Goal: Information Seeking & Learning: Compare options

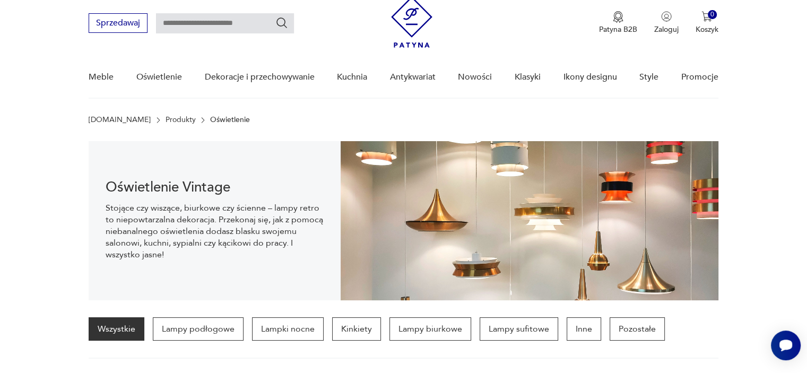
scroll to position [15, 0]
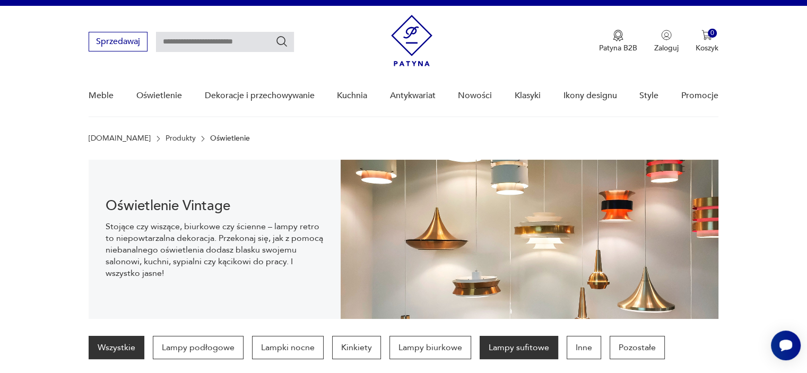
click at [530, 349] on p "Lampy sufitowe" at bounding box center [519, 347] width 79 height 23
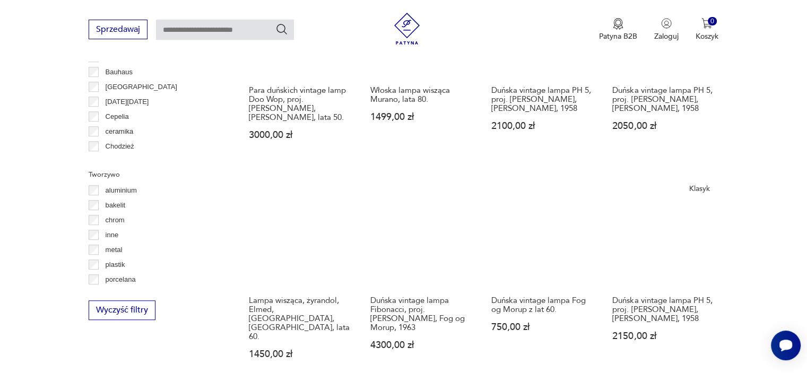
scroll to position [955, 0]
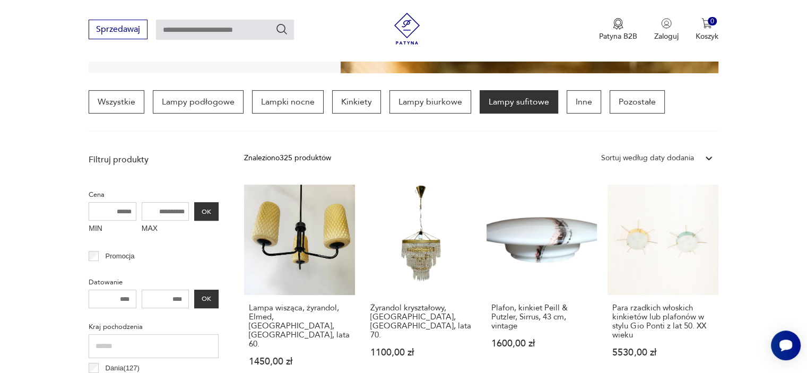
scroll to position [318, 0]
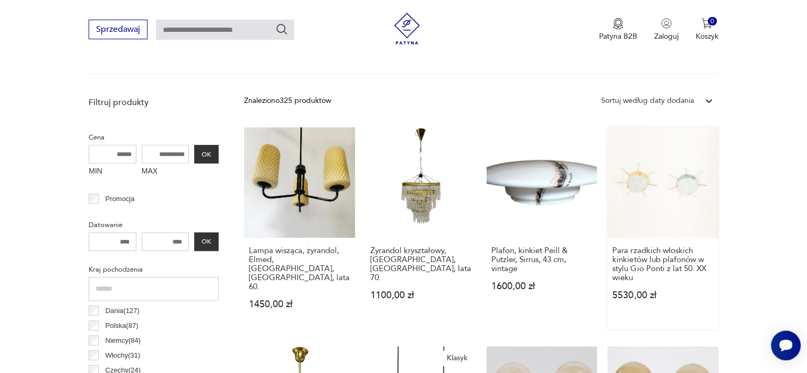
click at [696, 179] on link "Para rzadkich włoskich kinkietów lub plafonów w stylu Gio Ponti z lat 50. XX wi…" at bounding box center [663, 228] width 110 height 202
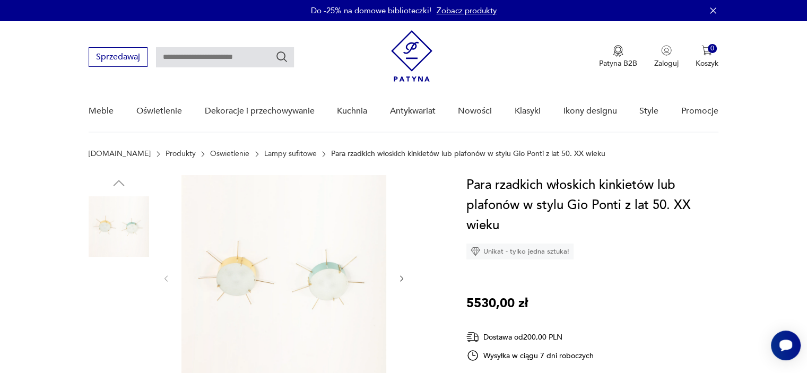
click at [313, 294] on img at bounding box center [284, 277] width 205 height 205
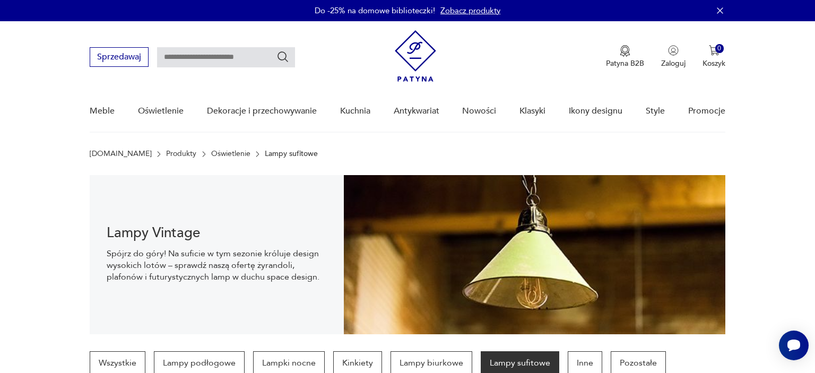
scroll to position [318, 0]
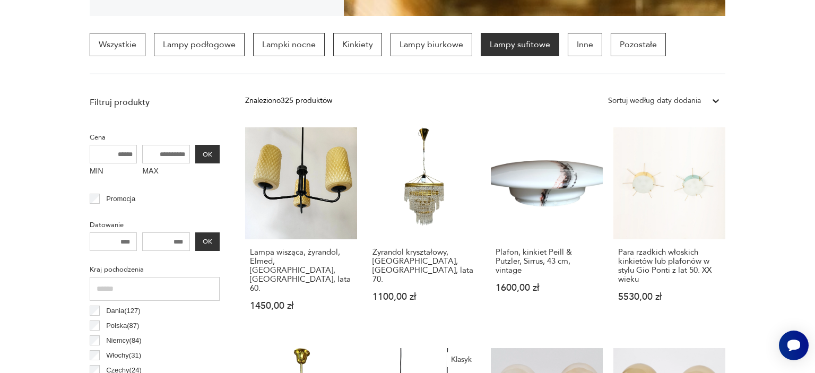
click at [175, 151] on input "MAX" at bounding box center [166, 154] width 48 height 19
click at [162, 154] on input "MAX" at bounding box center [166, 154] width 48 height 19
click at [163, 152] on input "MAX" at bounding box center [166, 154] width 48 height 19
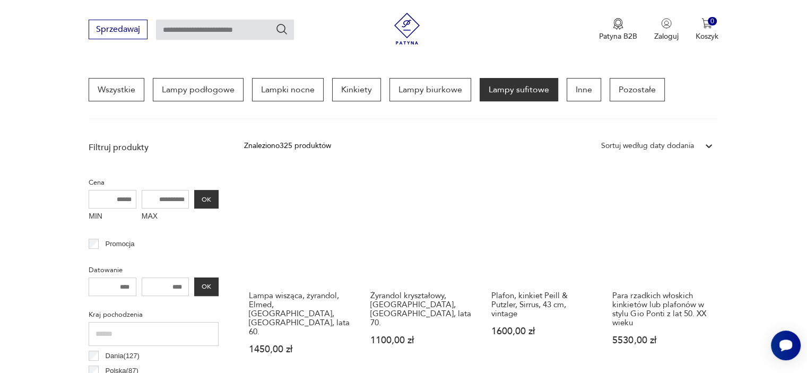
scroll to position [387, 0]
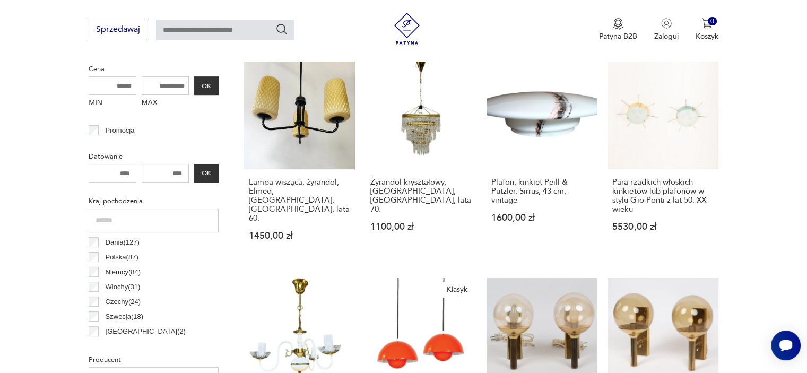
click at [172, 82] on input "MAX" at bounding box center [166, 85] width 48 height 19
click at [161, 80] on input "MAX" at bounding box center [166, 85] width 48 height 19
click at [161, 84] on input "MAX" at bounding box center [166, 85] width 48 height 19
drag, startPoint x: 161, startPoint y: 84, endPoint x: 162, endPoint y: 95, distance: 11.2
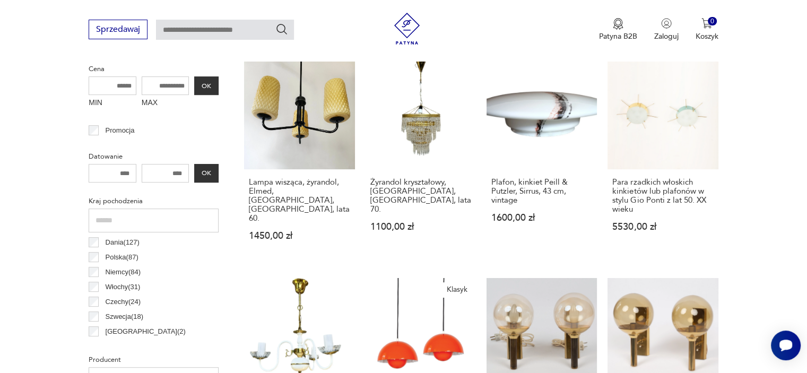
click at [162, 95] on div "MAX" at bounding box center [166, 94] width 48 height 36
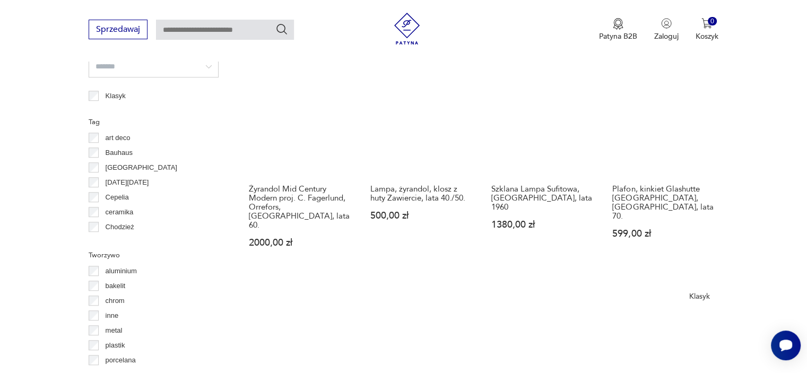
scroll to position [918, 0]
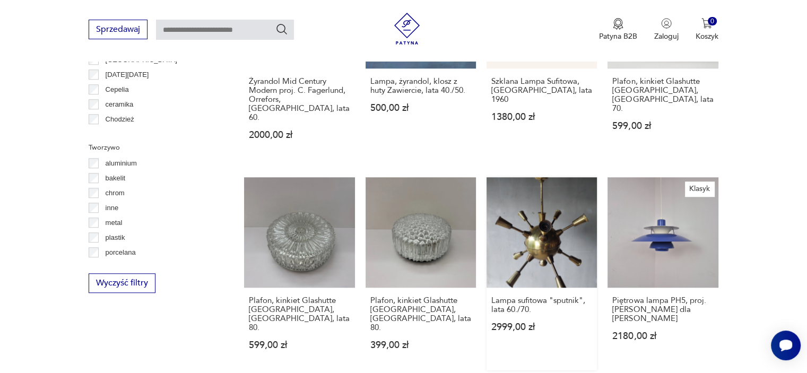
click at [557, 227] on link "Lampa sufitowa "sputnik", lata 60./70. 2999,00 zł" at bounding box center [542, 273] width 110 height 193
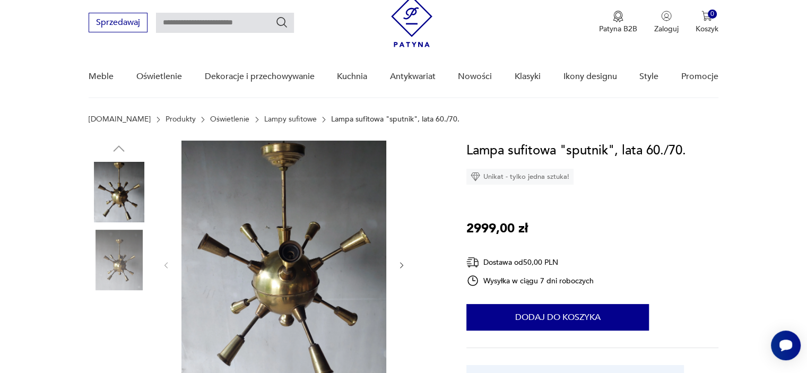
scroll to position [53, 0]
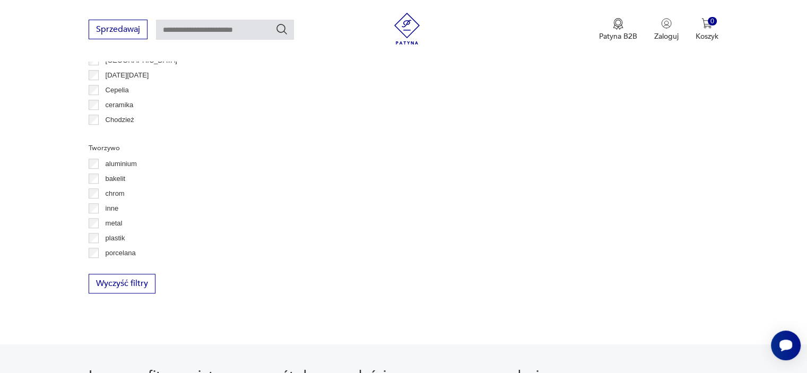
scroll to position [1015, 0]
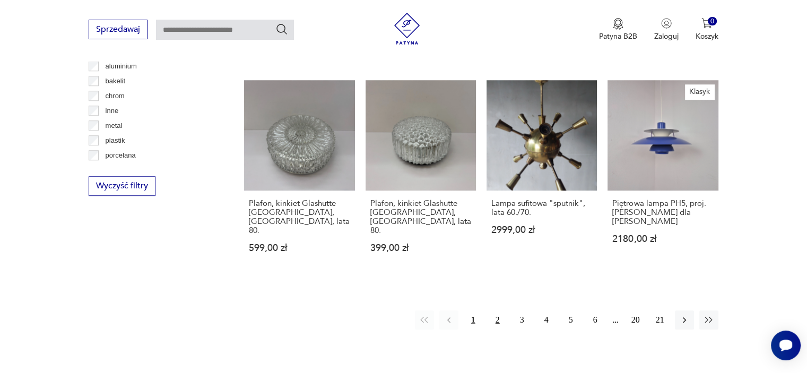
click at [494, 310] on button "2" at bounding box center [497, 319] width 19 height 19
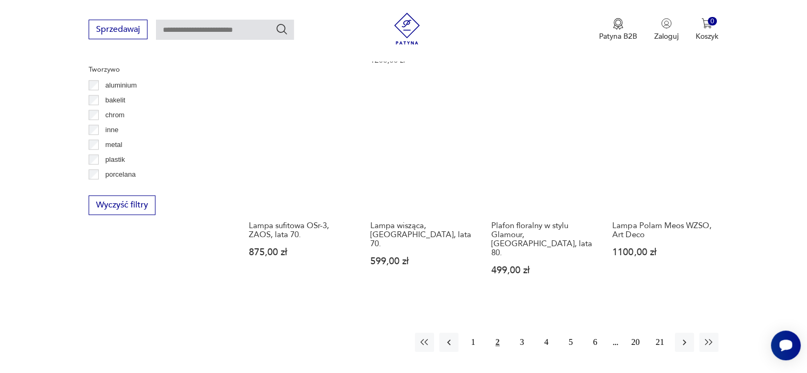
scroll to position [1046, 0]
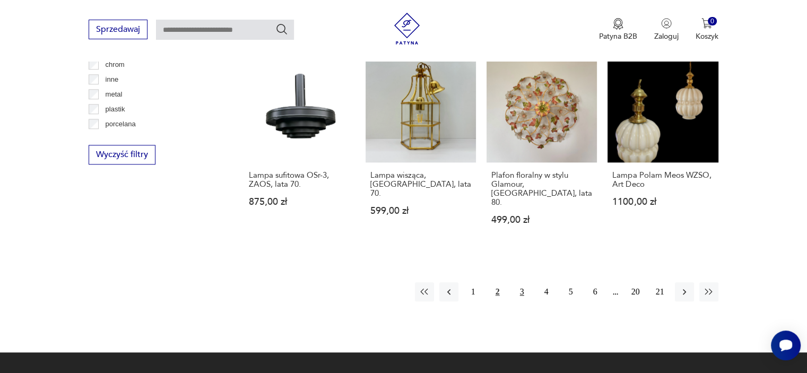
click at [520, 282] on button "3" at bounding box center [522, 291] width 19 height 19
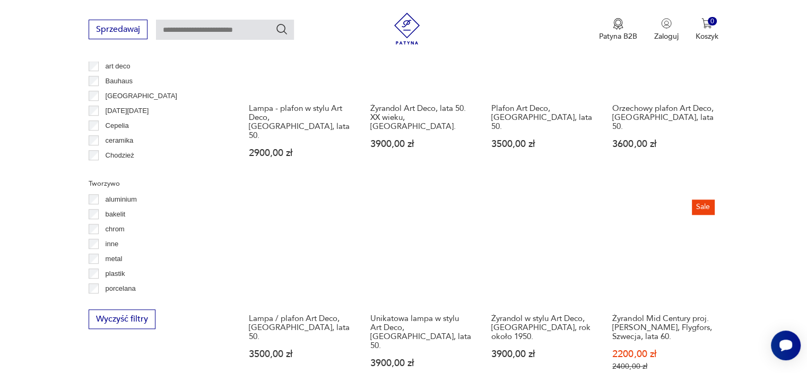
scroll to position [1046, 0]
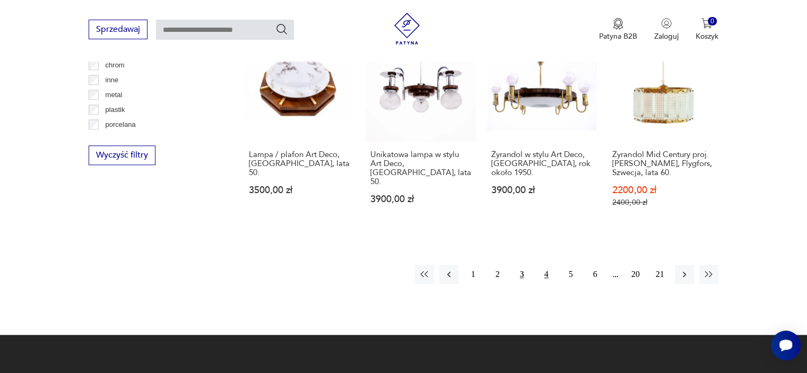
click at [542, 265] on button "4" at bounding box center [546, 274] width 19 height 19
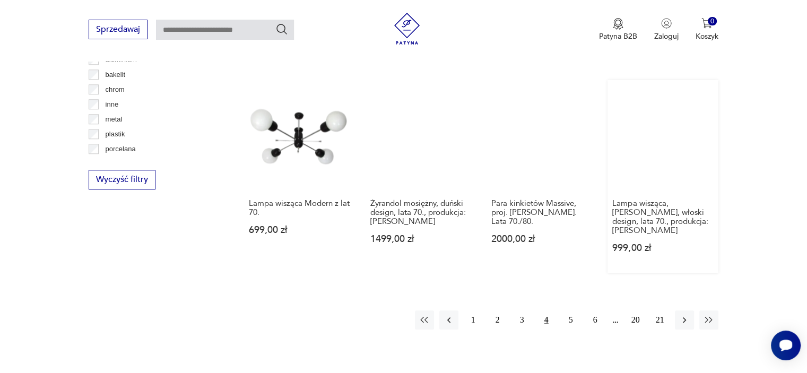
scroll to position [1046, 0]
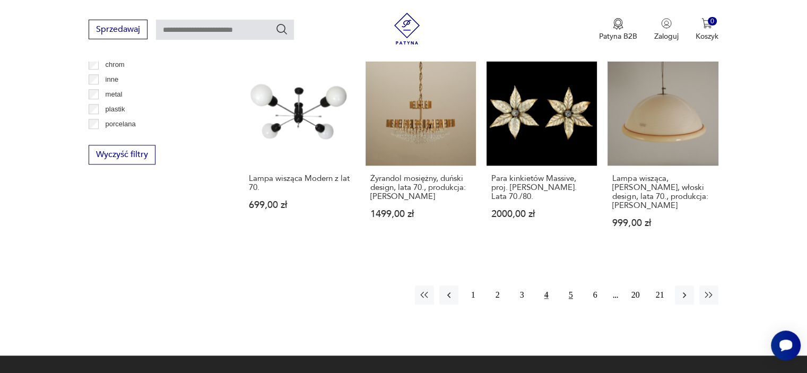
click at [567, 286] on button "5" at bounding box center [571, 295] width 19 height 19
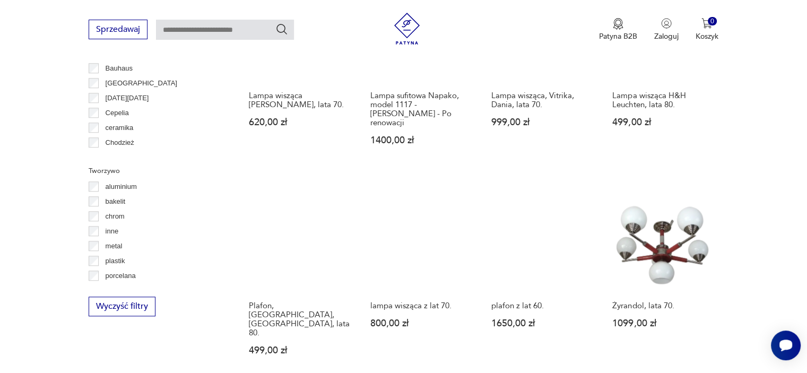
scroll to position [993, 0]
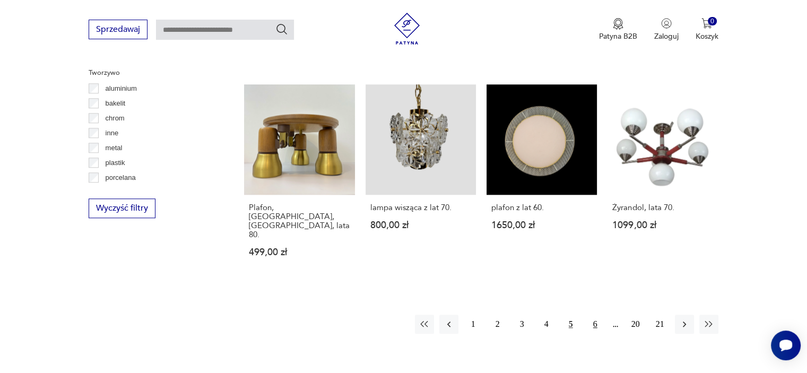
click at [596, 315] on button "6" at bounding box center [595, 324] width 19 height 19
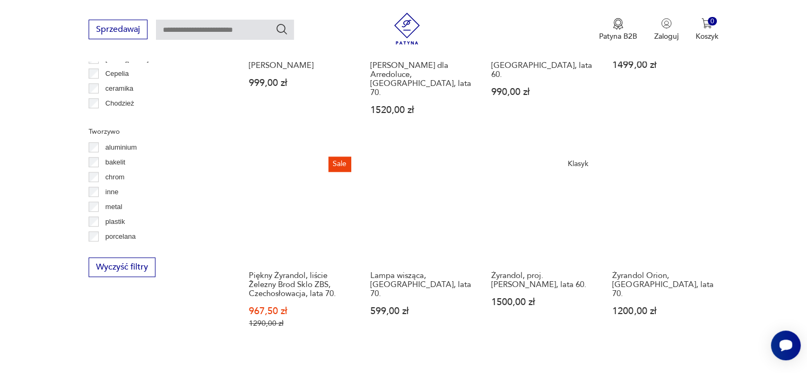
scroll to position [940, 0]
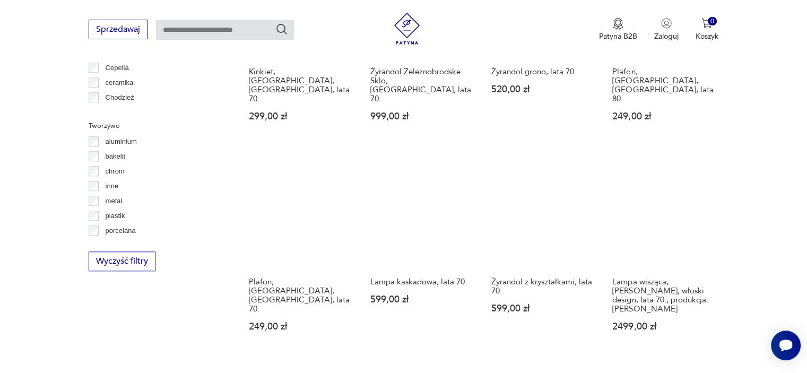
scroll to position [993, 0]
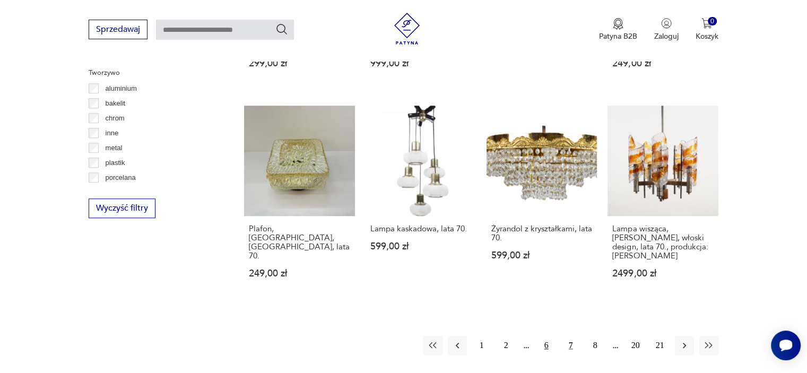
click at [543, 336] on button "6" at bounding box center [546, 345] width 19 height 19
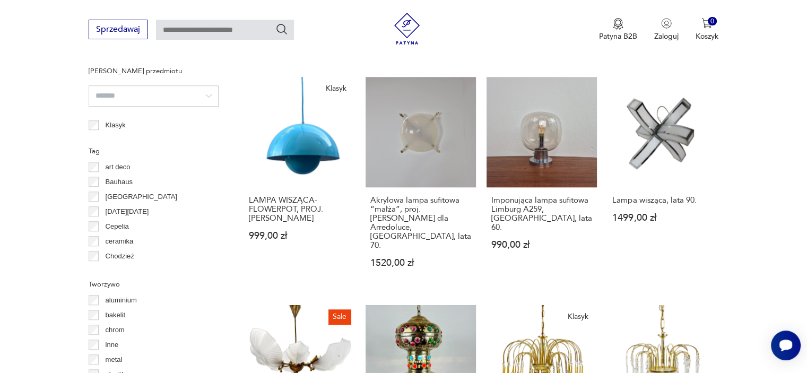
scroll to position [993, 0]
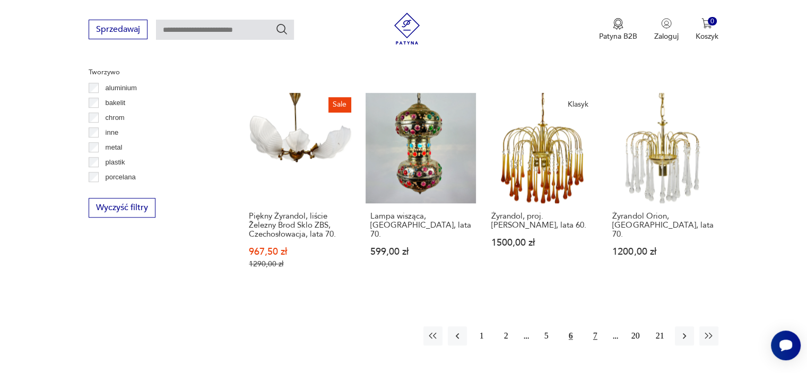
click at [597, 326] on button "7" at bounding box center [595, 335] width 19 height 19
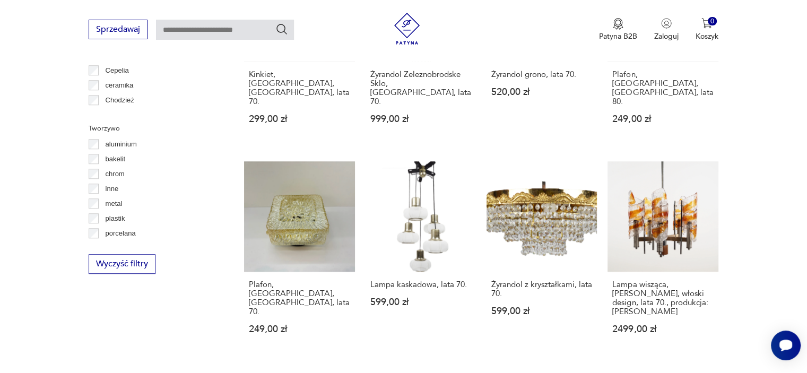
scroll to position [939, 0]
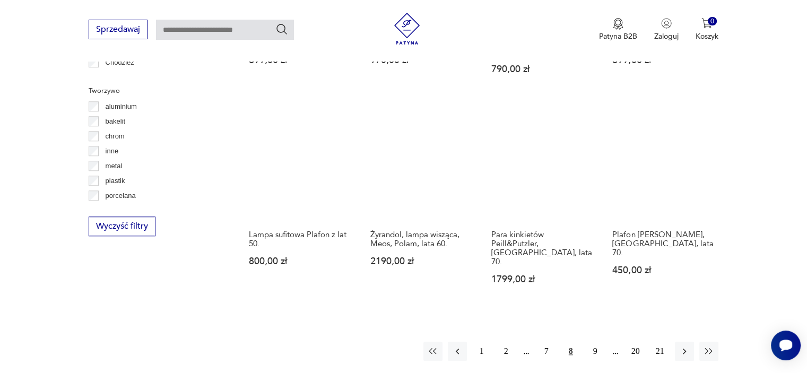
scroll to position [993, 0]
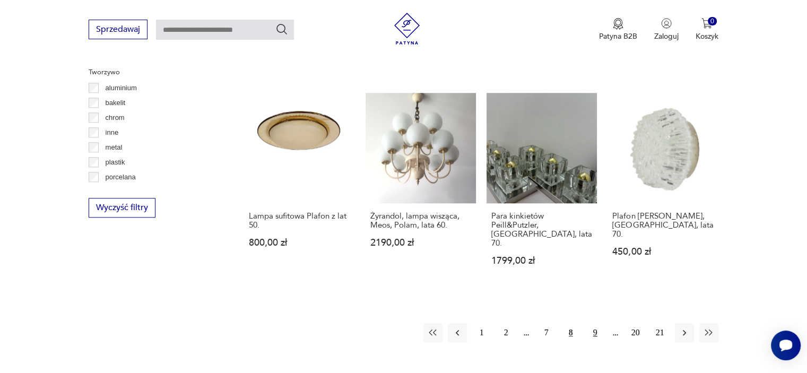
click at [590, 323] on button "9" at bounding box center [595, 332] width 19 height 19
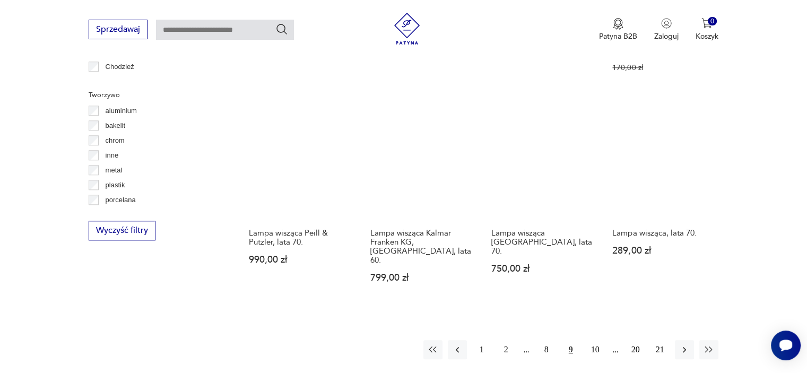
scroll to position [993, 0]
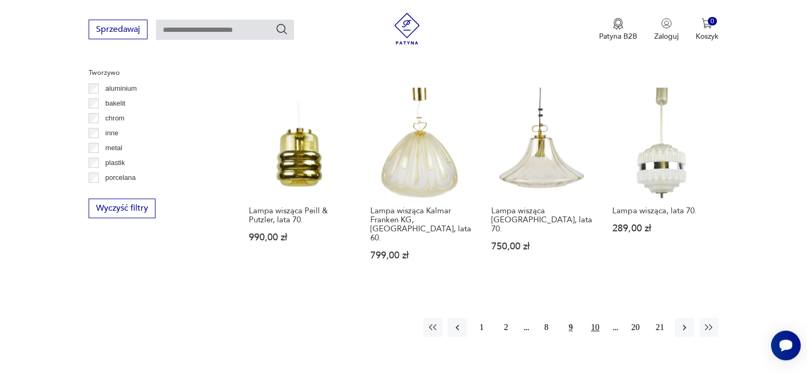
click at [594, 318] on button "10" at bounding box center [595, 327] width 19 height 19
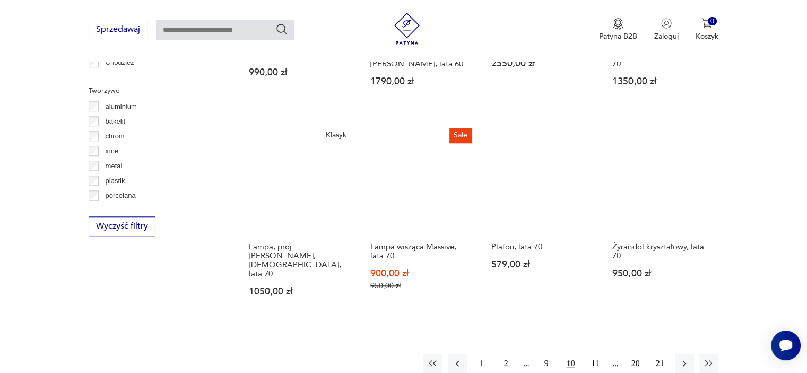
scroll to position [993, 0]
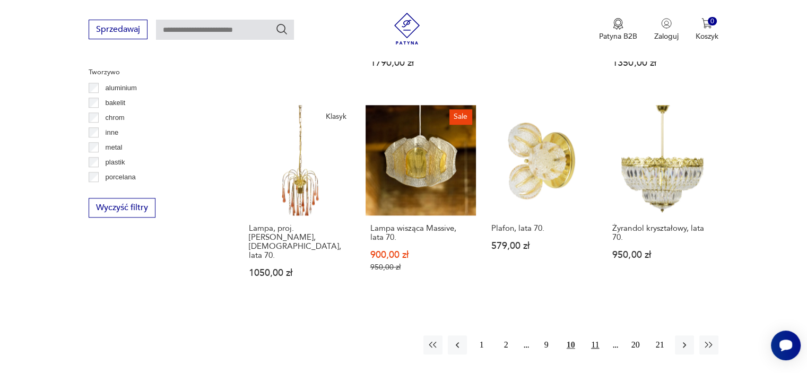
click at [599, 335] on button "11" at bounding box center [595, 344] width 19 height 19
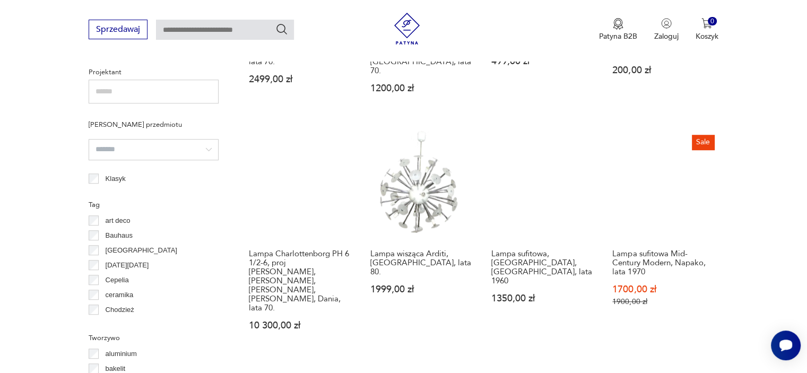
scroll to position [939, 0]
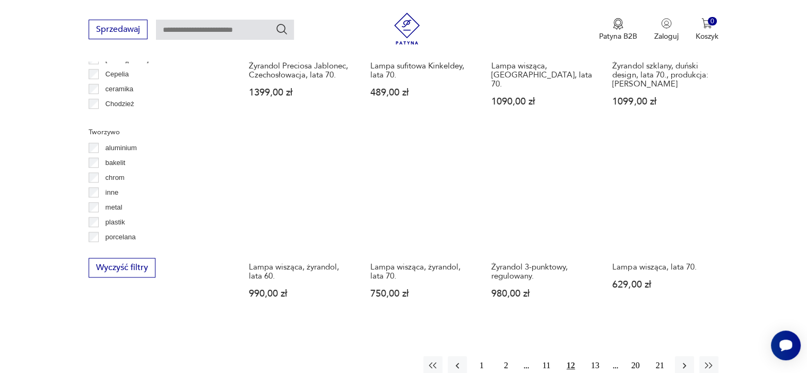
scroll to position [940, 0]
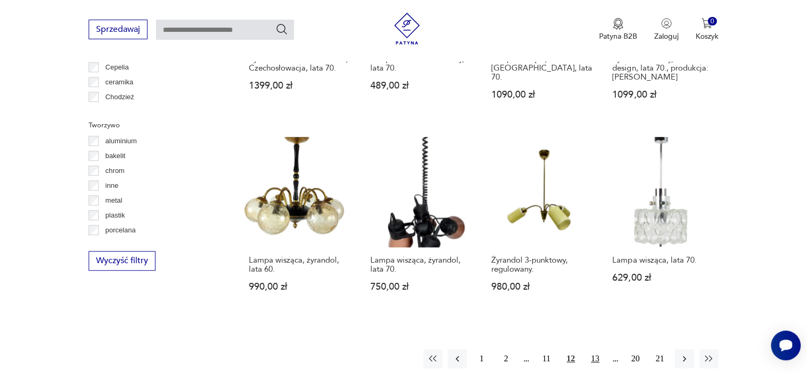
click at [596, 349] on button "13" at bounding box center [595, 358] width 19 height 19
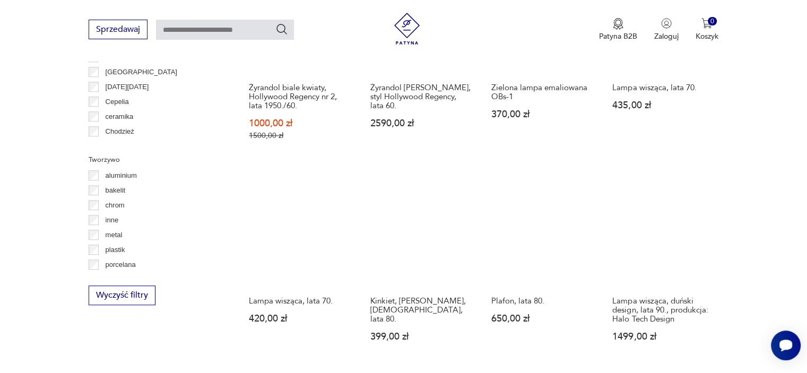
scroll to position [993, 0]
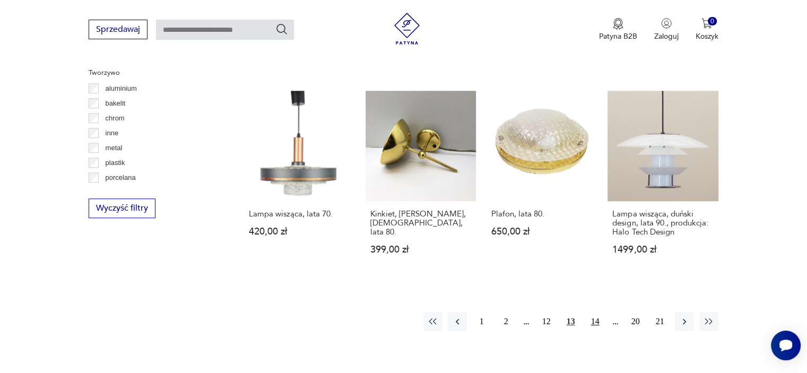
click at [597, 312] on button "14" at bounding box center [595, 321] width 19 height 19
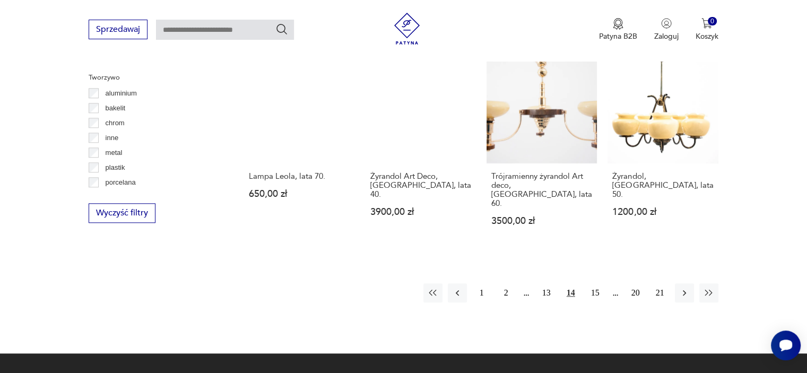
scroll to position [993, 0]
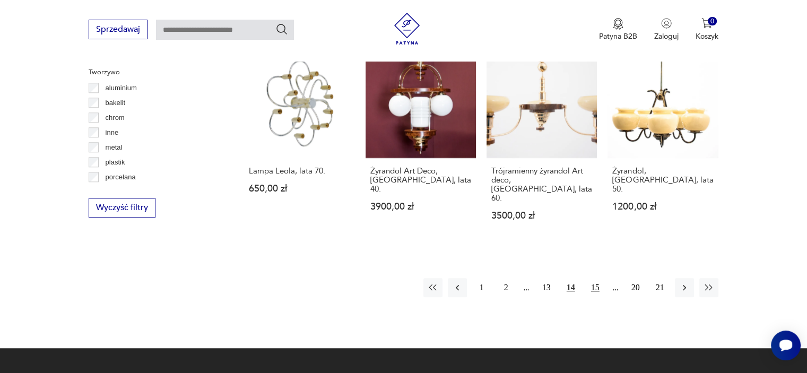
click at [593, 278] on button "15" at bounding box center [595, 287] width 19 height 19
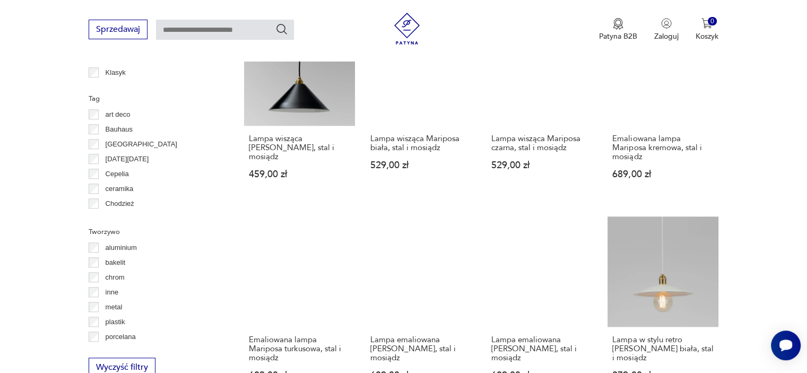
scroll to position [1046, 0]
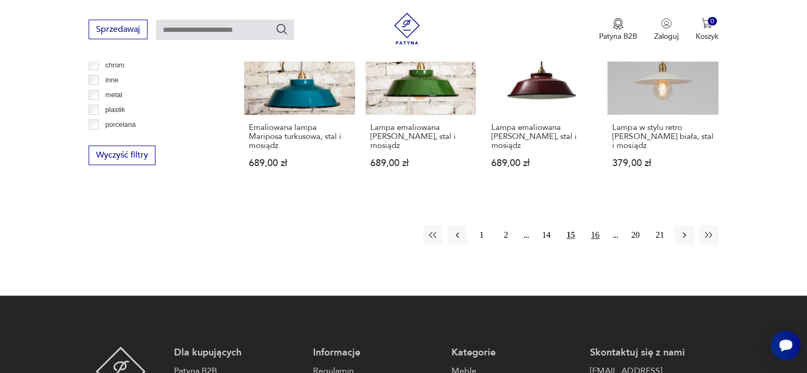
click at [594, 226] on button "16" at bounding box center [595, 235] width 19 height 19
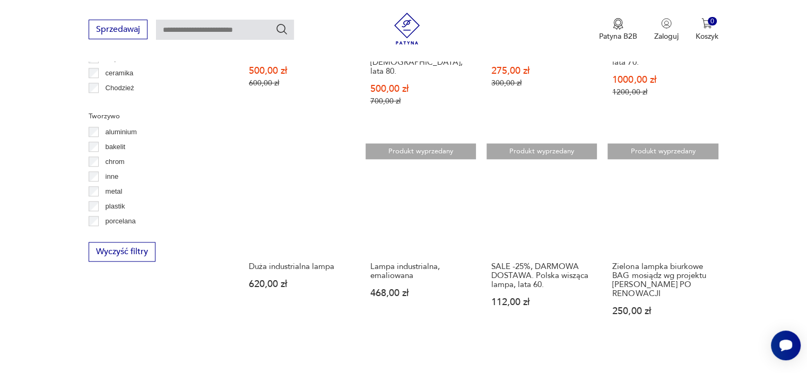
scroll to position [993, 0]
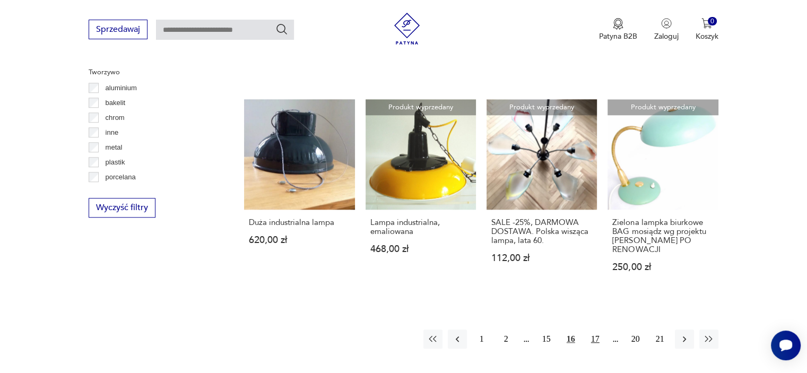
click at [598, 330] on button "17" at bounding box center [595, 339] width 19 height 19
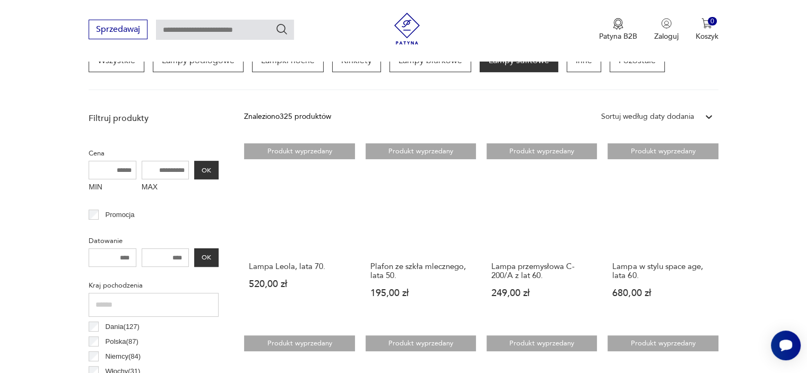
scroll to position [356, 0]
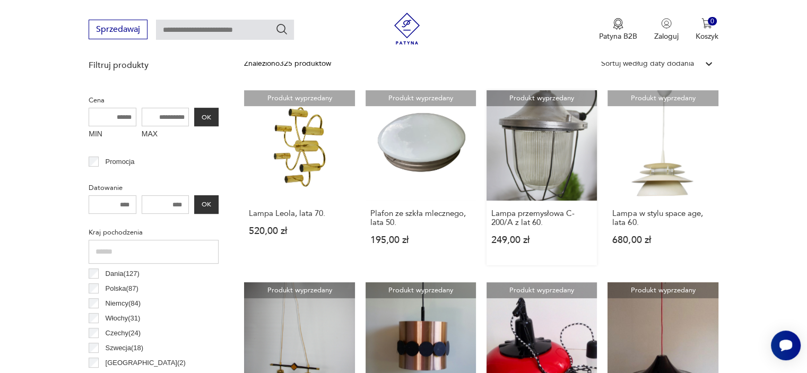
click at [542, 165] on link "Produkt wyprzedany Lampa przemysłowa C-200/A z lat 60. 249,00 zł" at bounding box center [542, 177] width 110 height 175
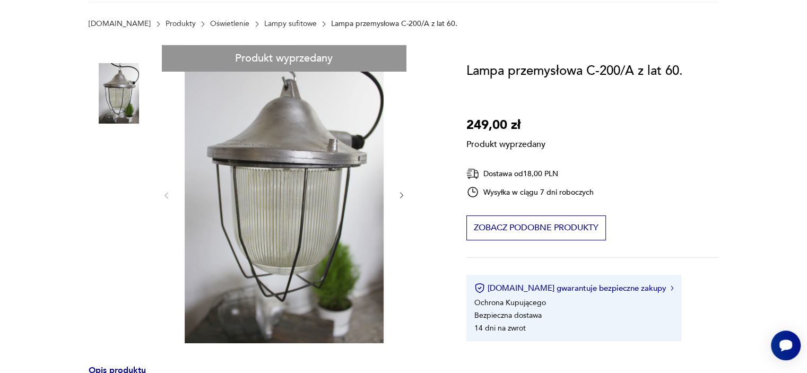
scroll to position [159, 0]
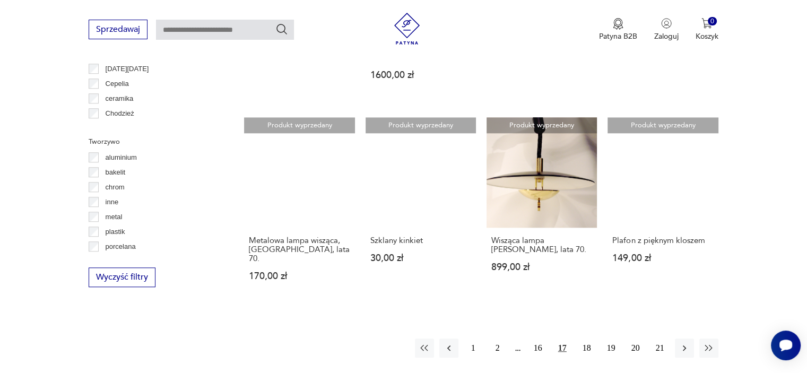
scroll to position [938, 0]
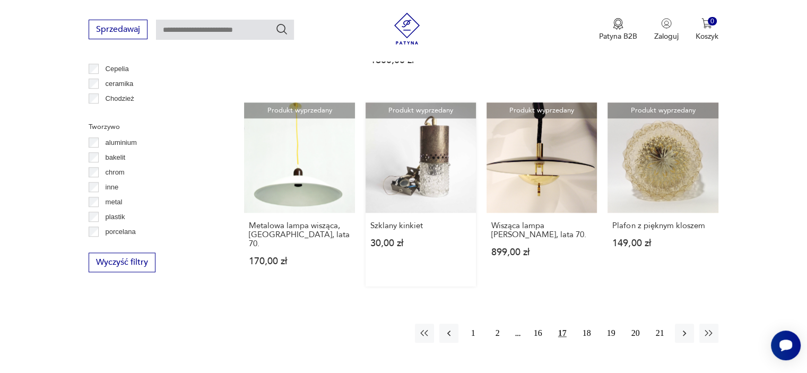
click at [386, 165] on link "Produkt wyprzedany Szklany kinkiet 30,00 zł" at bounding box center [421, 194] width 110 height 184
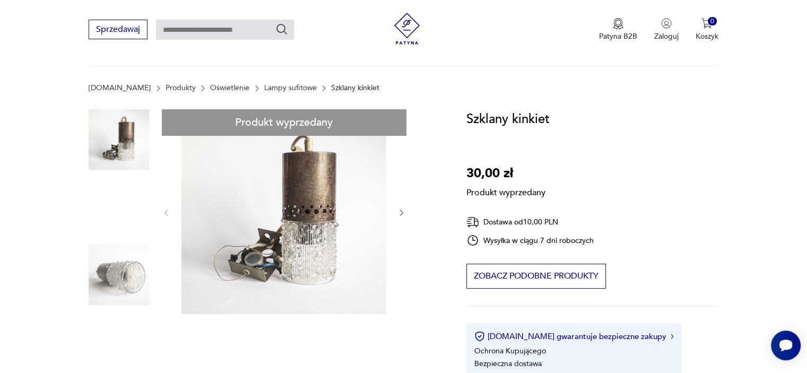
scroll to position [106, 0]
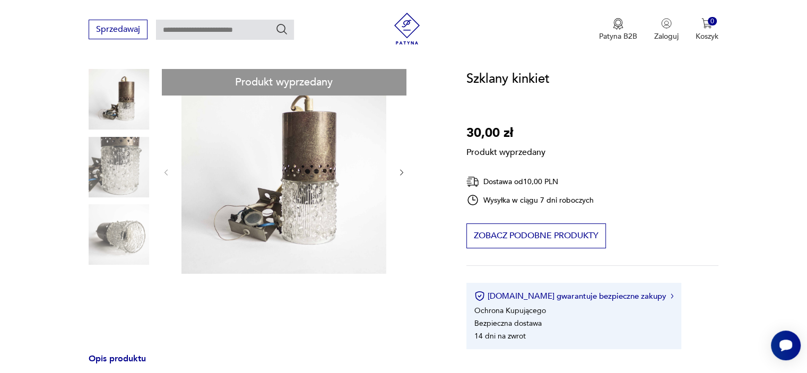
click at [106, 238] on div "Produkt wyprzedany Opis produktu Szklano-metalowy (mosiądz?) kinkiet na ścianę.…" at bounding box center [265, 346] width 352 height 555
click at [127, 239] on div "Produkt wyprzedany Opis produktu Szklano-metalowy (mosiądz?) kinkiet na ścianę.…" at bounding box center [265, 346] width 352 height 555
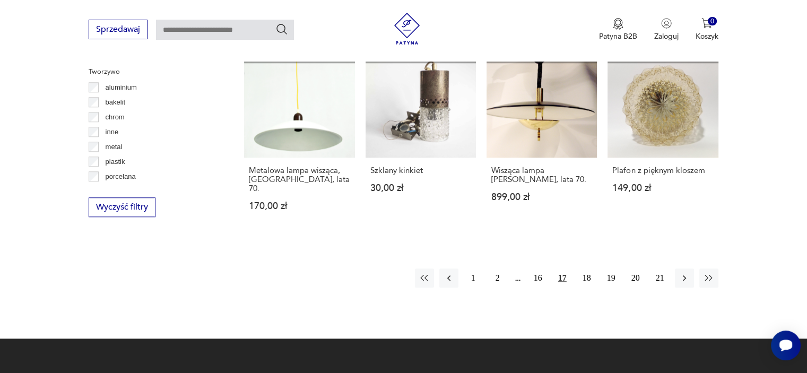
scroll to position [930, 0]
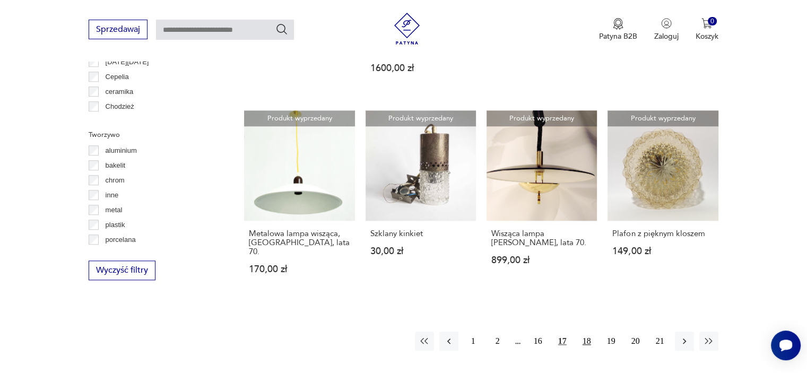
click at [586, 332] on button "18" at bounding box center [586, 341] width 19 height 19
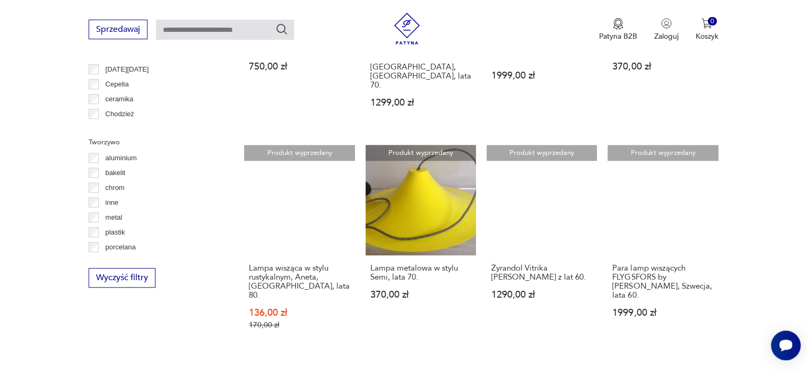
scroll to position [940, 0]
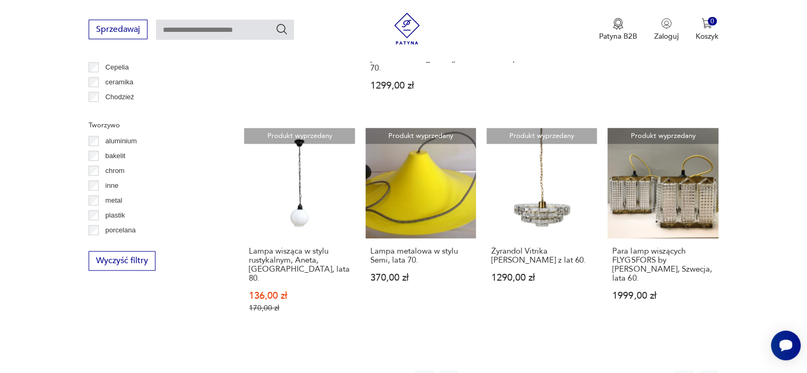
click at [608, 370] on button "19" at bounding box center [611, 379] width 19 height 19
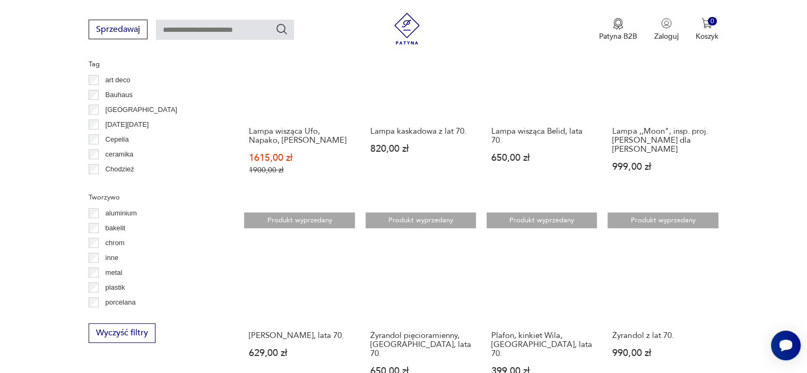
scroll to position [939, 0]
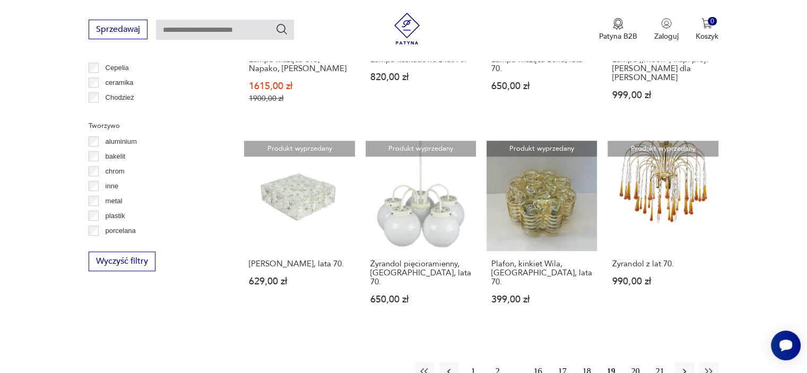
click at [633, 362] on button "20" at bounding box center [635, 371] width 19 height 19
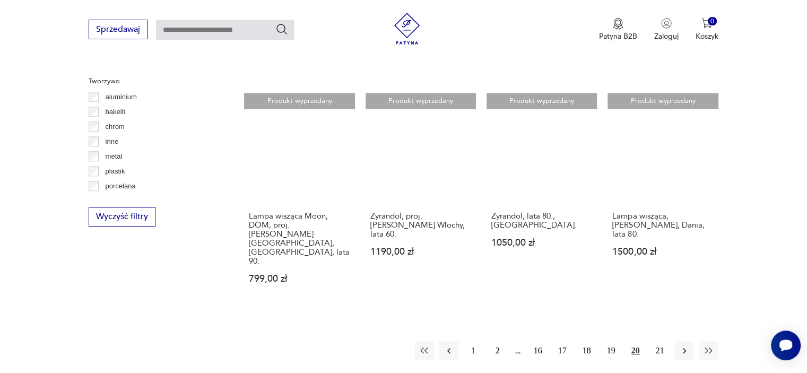
scroll to position [993, 0]
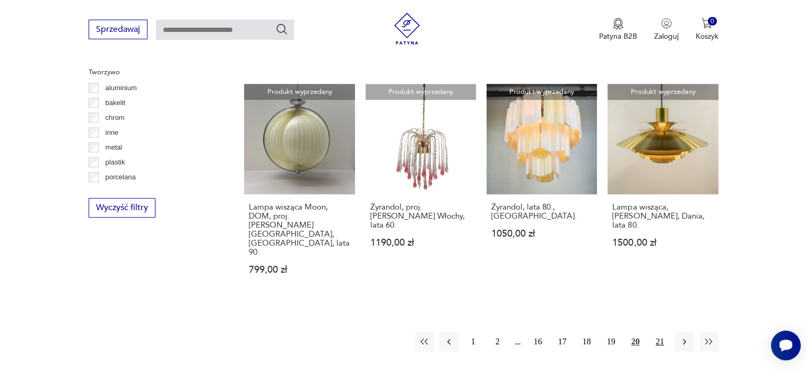
click at [665, 332] on button "21" at bounding box center [660, 341] width 19 height 19
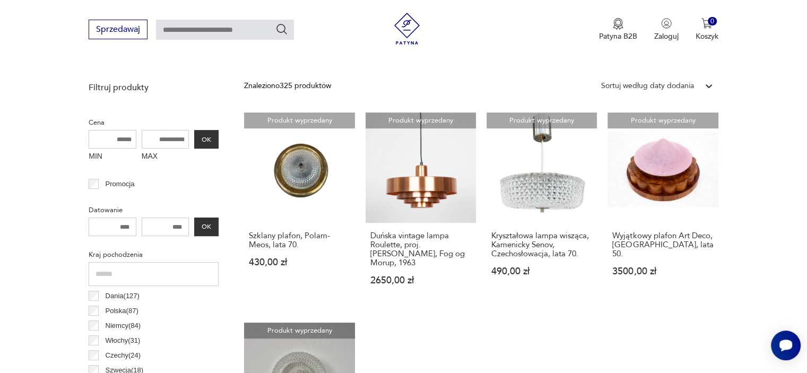
scroll to position [462, 0]
